Goal: Information Seeking & Learning: Learn about a topic

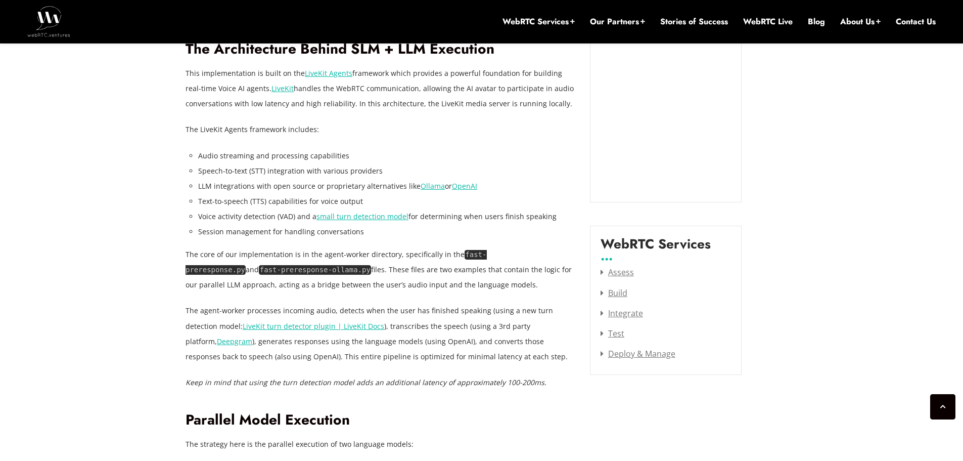
scroll to position [1156, 0]
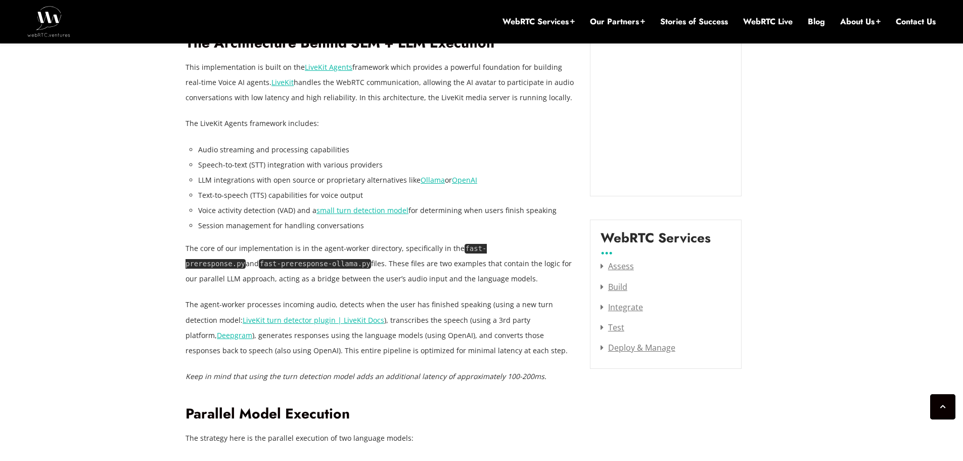
drag, startPoint x: 104, startPoint y: 229, endPoint x: 71, endPoint y: 254, distance: 41.8
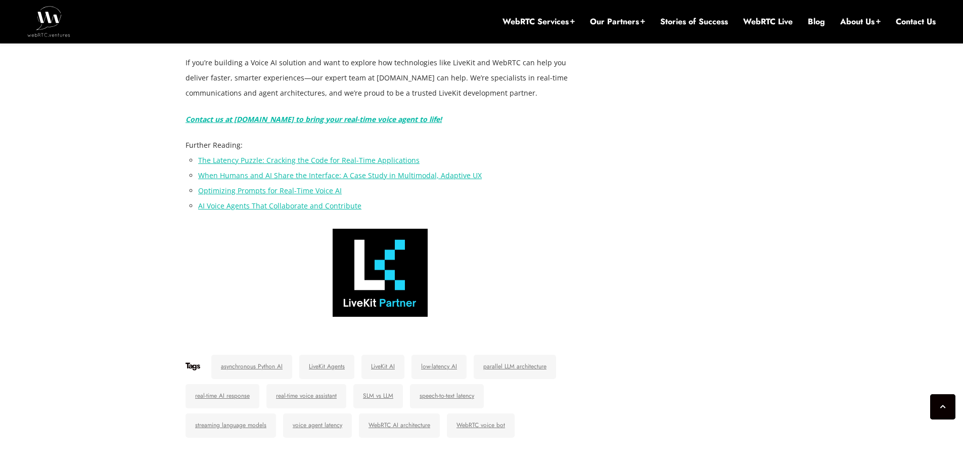
scroll to position [3684, 0]
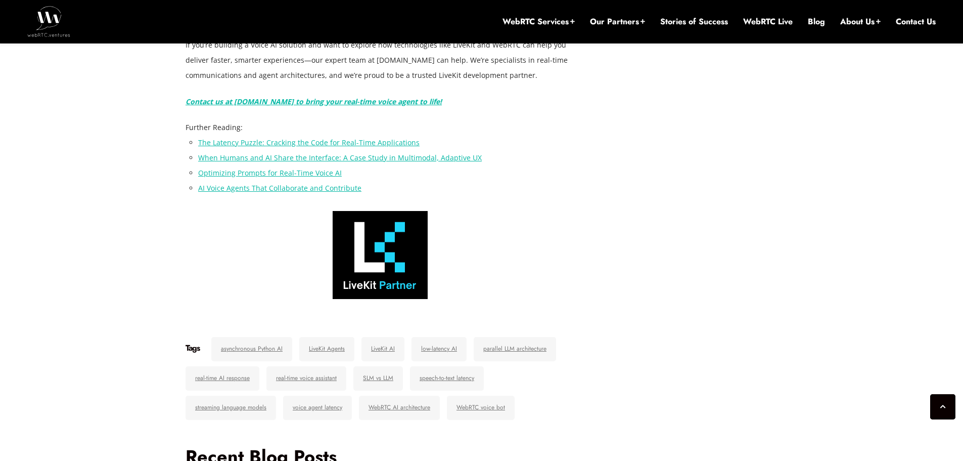
drag, startPoint x: 125, startPoint y: 190, endPoint x: 60, endPoint y: 191, distance: 65.7
click at [392, 147] on link "The Latency Puzzle: Cracking the Code for Real-Time Applications" at bounding box center [308, 143] width 221 height 10
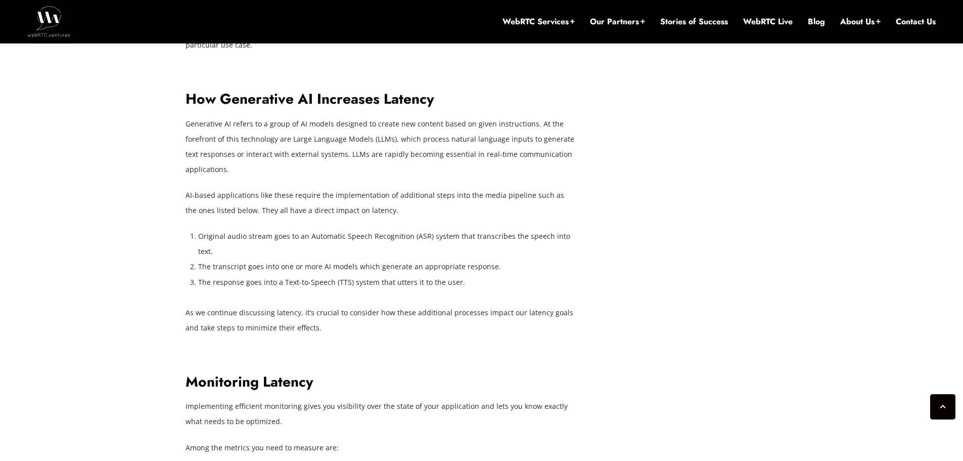
scroll to position [1746, 0]
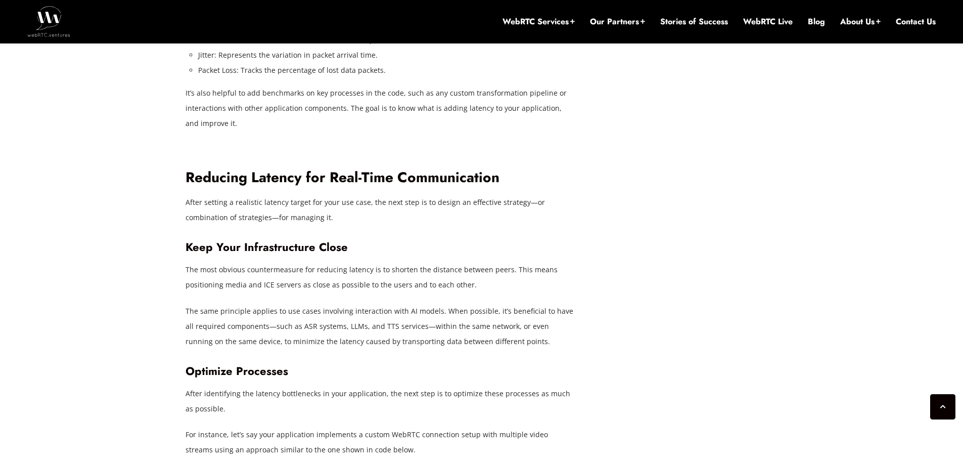
scroll to position [2251, 0]
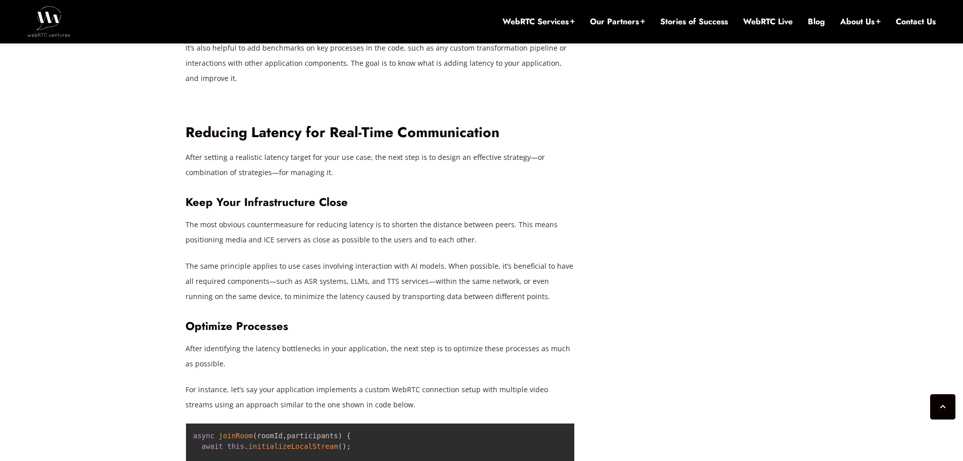
drag, startPoint x: 111, startPoint y: 179, endPoint x: 103, endPoint y: 165, distance: 16.1
click at [103, 165] on div "[DATE] [PERSON_NAME] Comments Off on The Latency Puzzle: Cracking the Code for …" at bounding box center [481, 23] width 963 height 3765
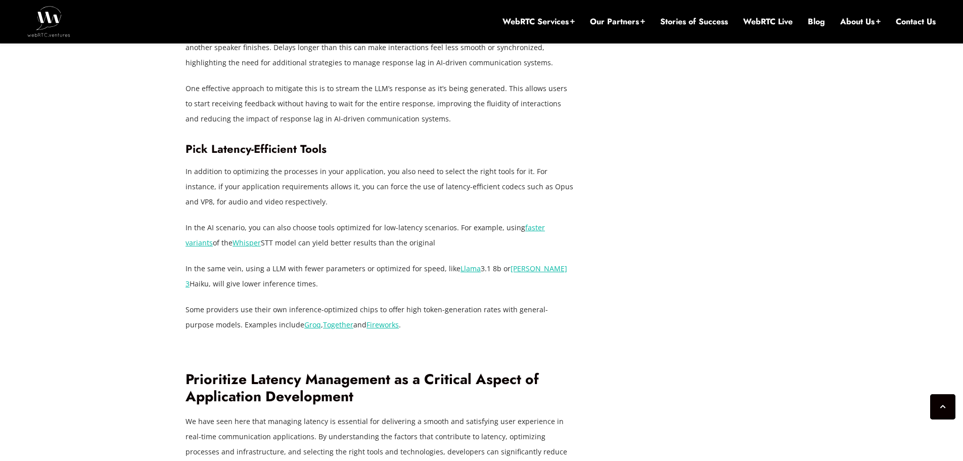
scroll to position [3010, 0]
